Goal: Task Accomplishment & Management: Manage account settings

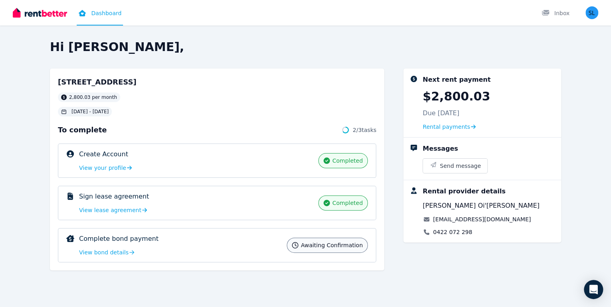
click at [107, 251] on span "View bond details" at bounding box center [104, 253] width 50 height 8
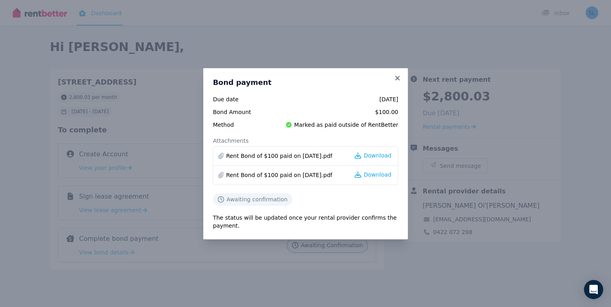
click at [368, 155] on span "Download" at bounding box center [377, 156] width 28 height 8
click at [577, 42] on div "Bond payment Due date [DATE] Bond Amount $100.00 Method Marked as paid outside …" at bounding box center [305, 153] width 611 height 307
click at [292, 125] on icon at bounding box center [289, 125] width 6 height 6
click at [315, 126] on span "Marked as paid outside of RentBetter" at bounding box center [346, 125] width 104 height 8
click at [397, 80] on icon at bounding box center [397, 78] width 8 height 7
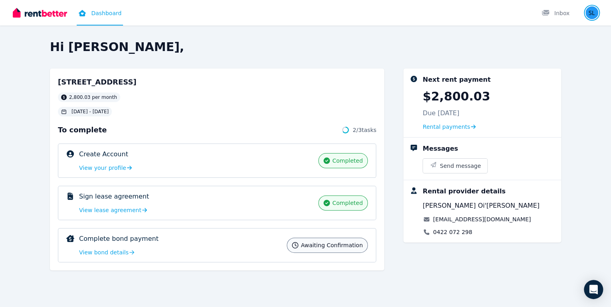
click at [590, 11] on img "button" at bounding box center [591, 12] width 13 height 13
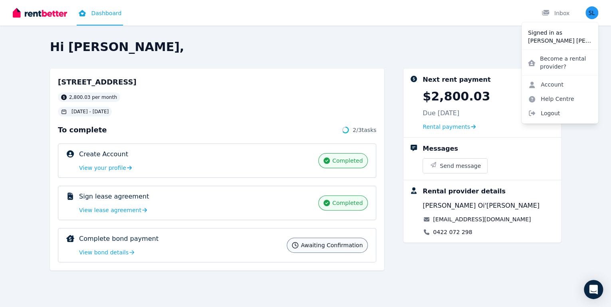
click at [556, 110] on span "Logout" at bounding box center [560, 113] width 77 height 14
